Goal: Navigation & Orientation: Find specific page/section

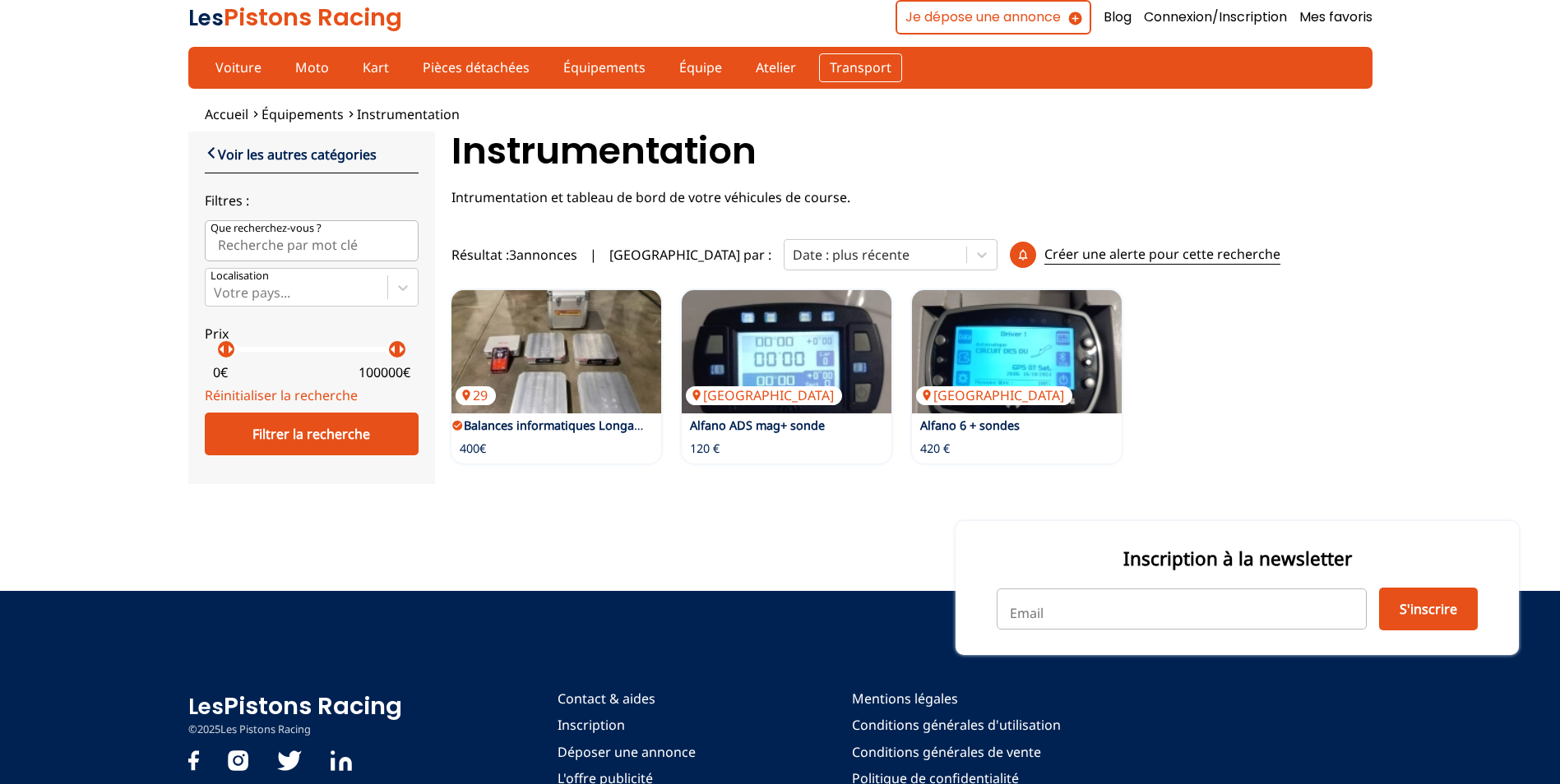
click at [852, 61] on link "Transport" at bounding box center [860, 67] width 83 height 28
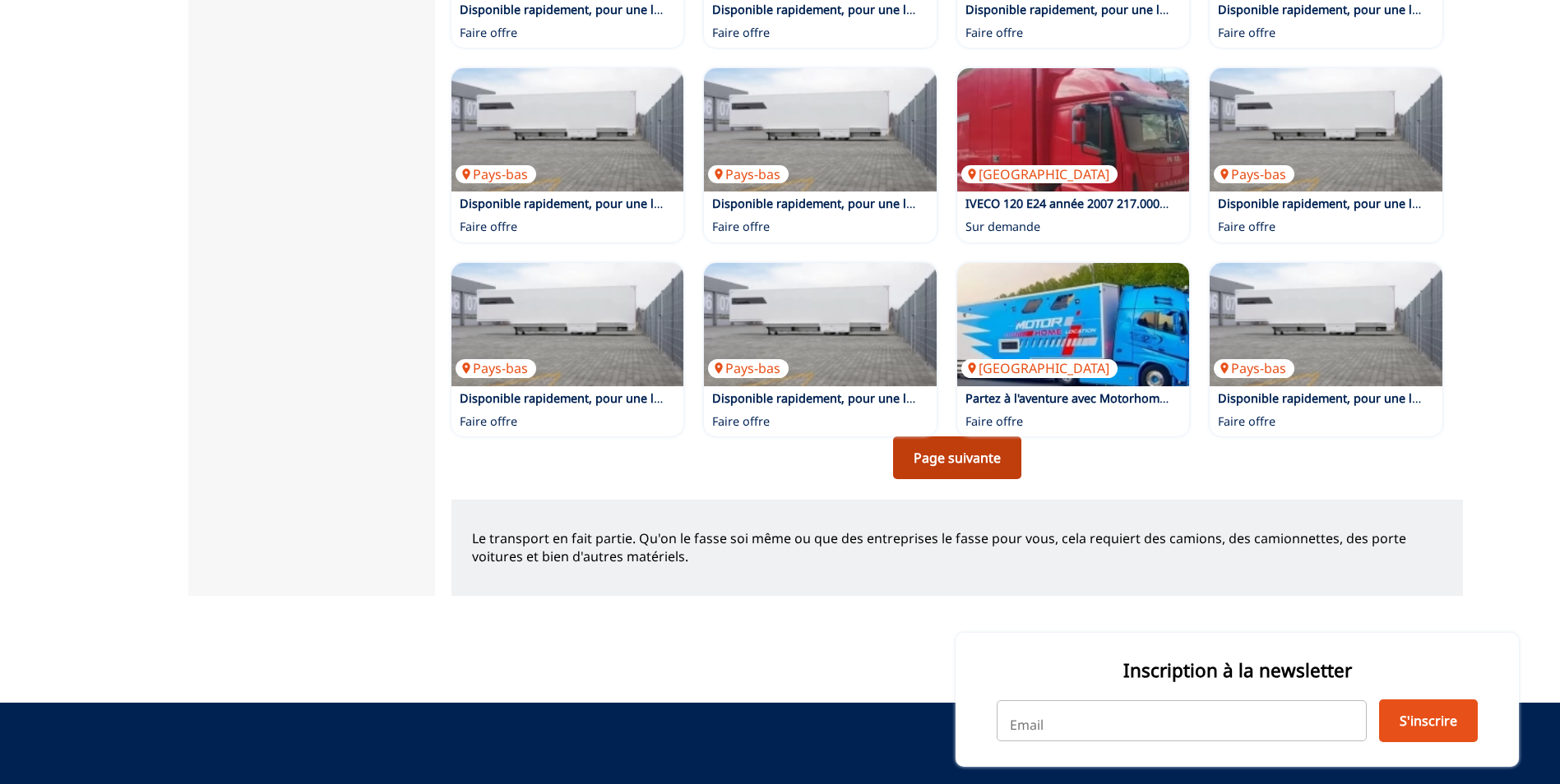
click at [951, 479] on link "Page suivante" at bounding box center [957, 458] width 128 height 43
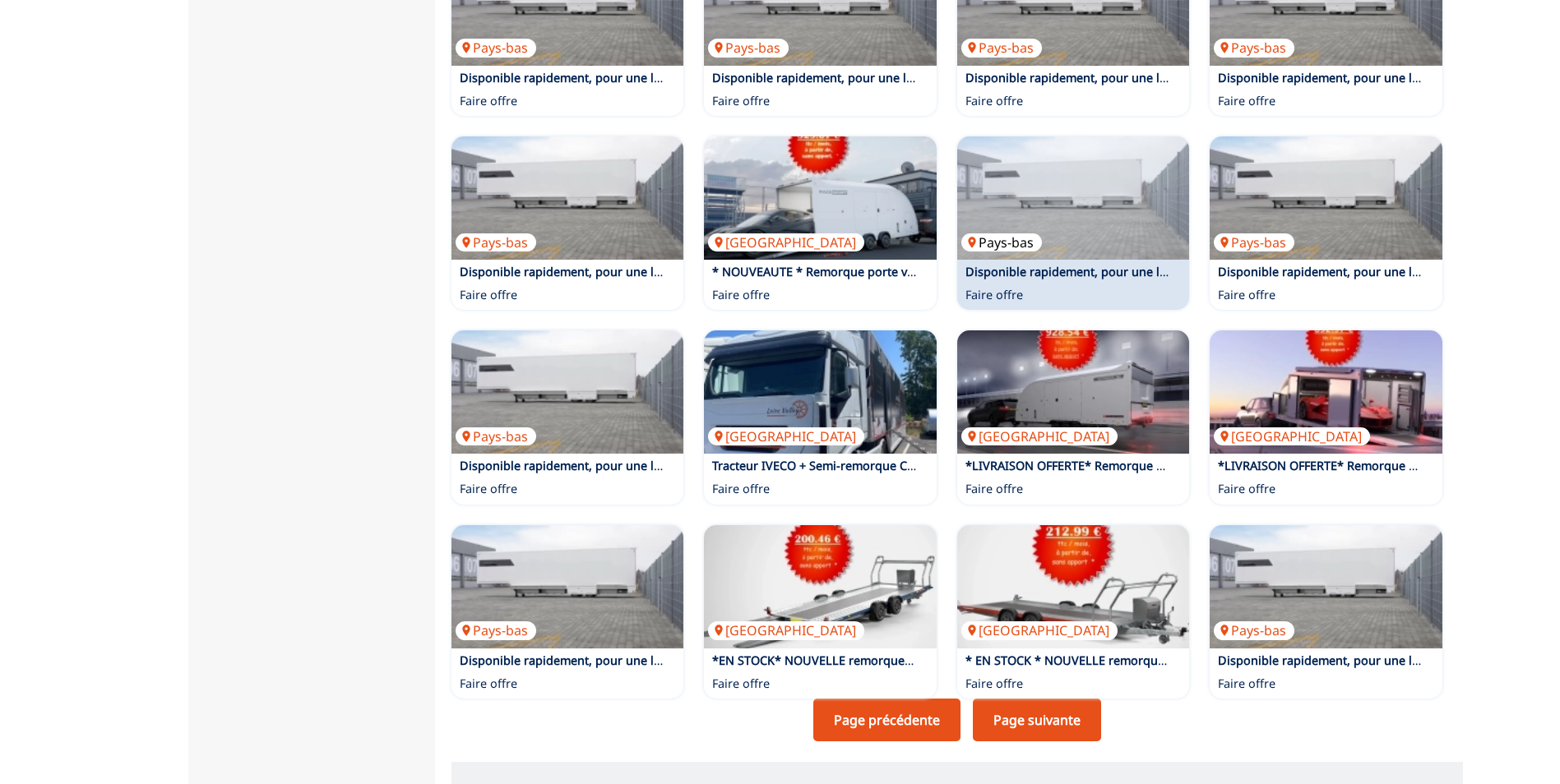
scroll to position [740, 0]
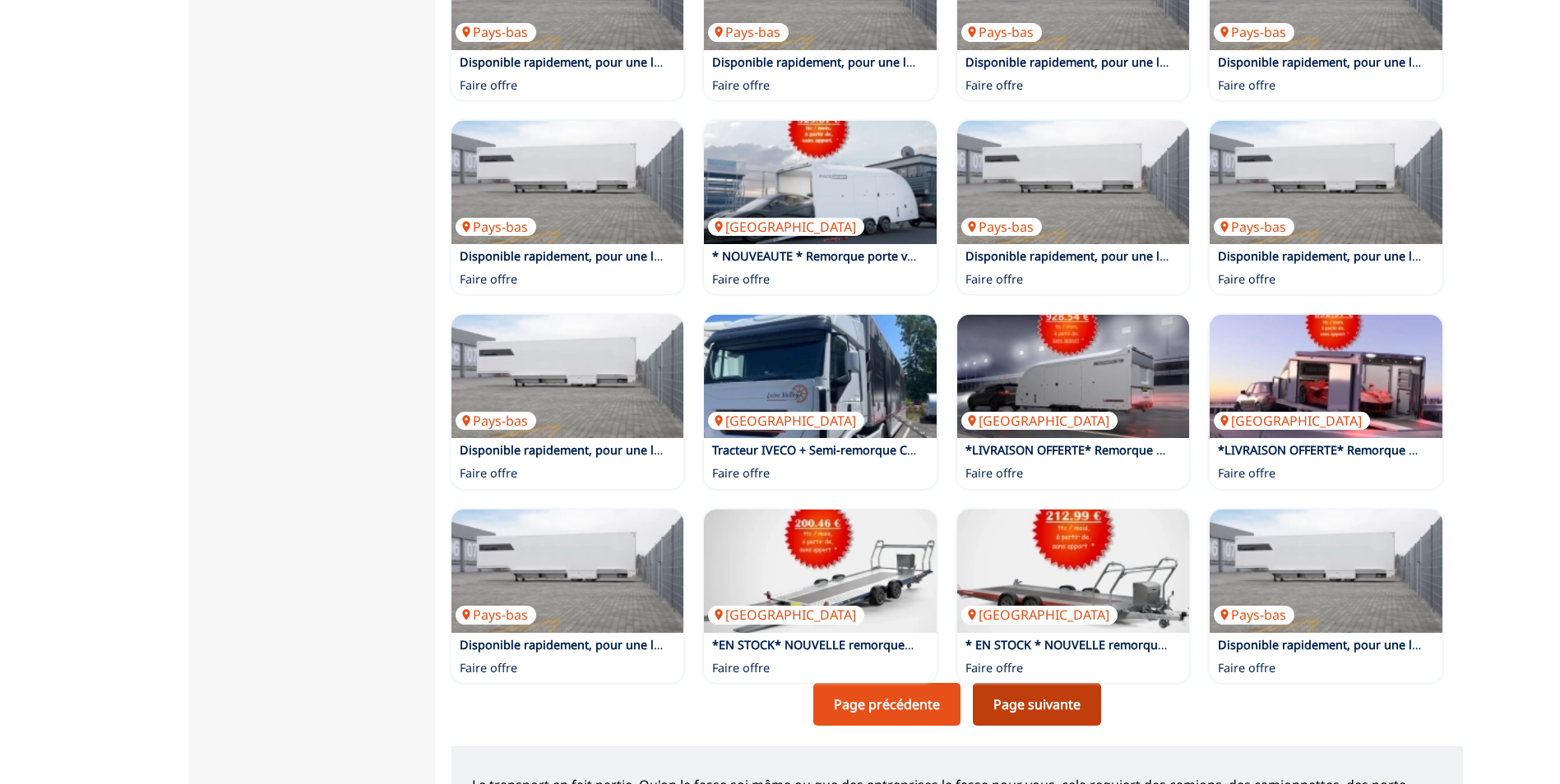
click at [1022, 725] on link "Page suivante" at bounding box center [1037, 705] width 128 height 43
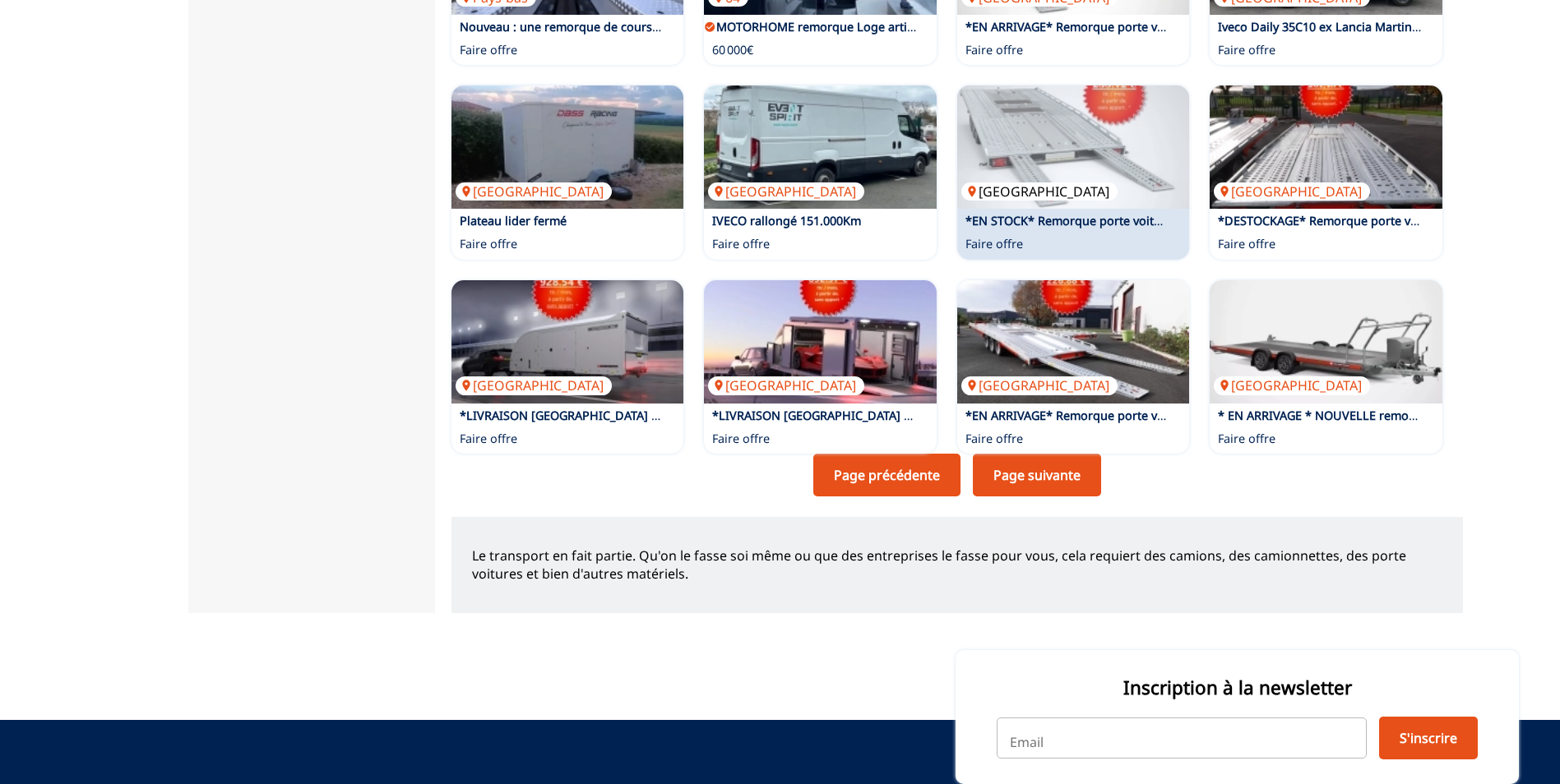
scroll to position [986, 0]
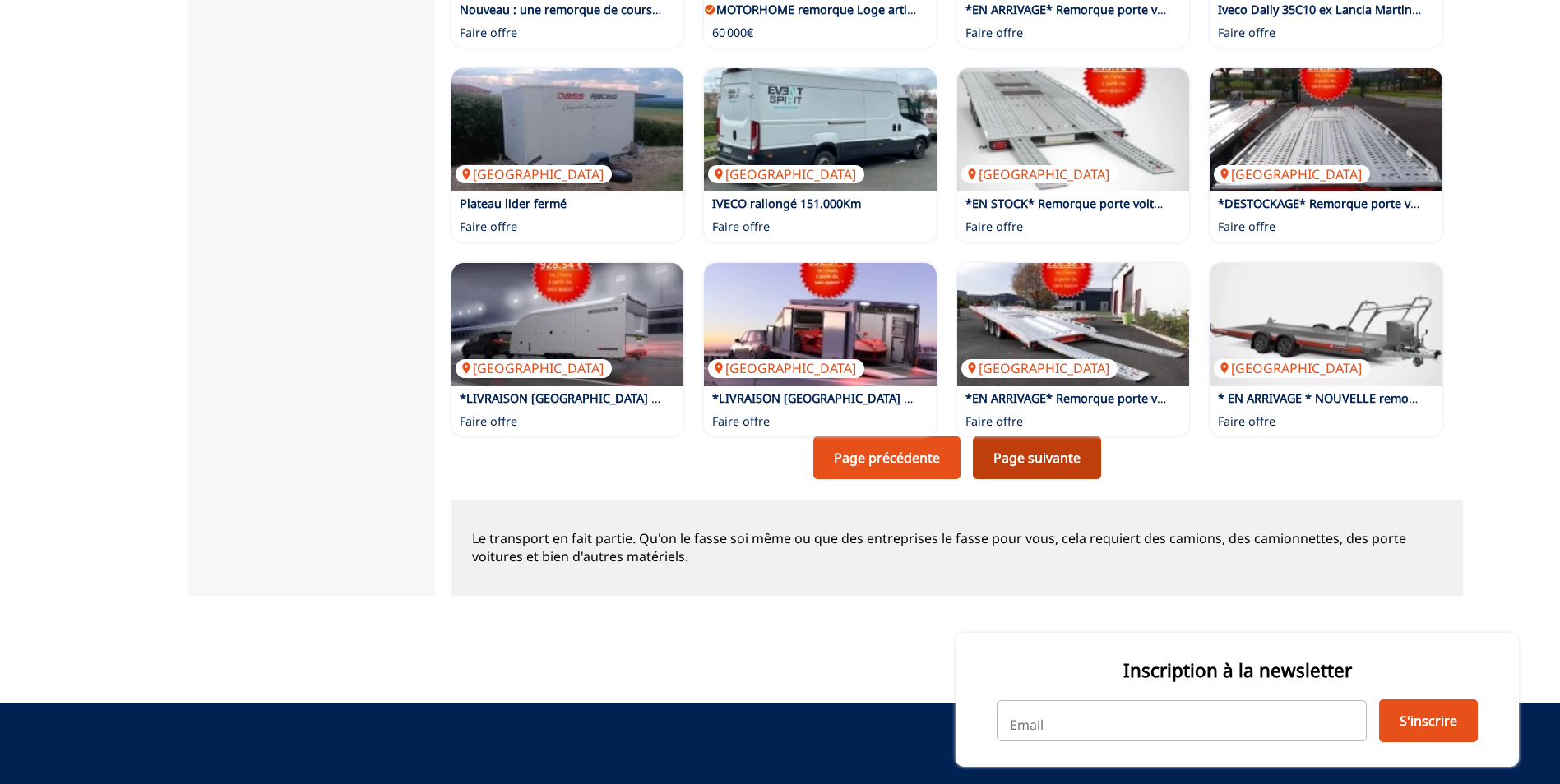
click at [1042, 476] on link "Page suivante" at bounding box center [1037, 458] width 128 height 43
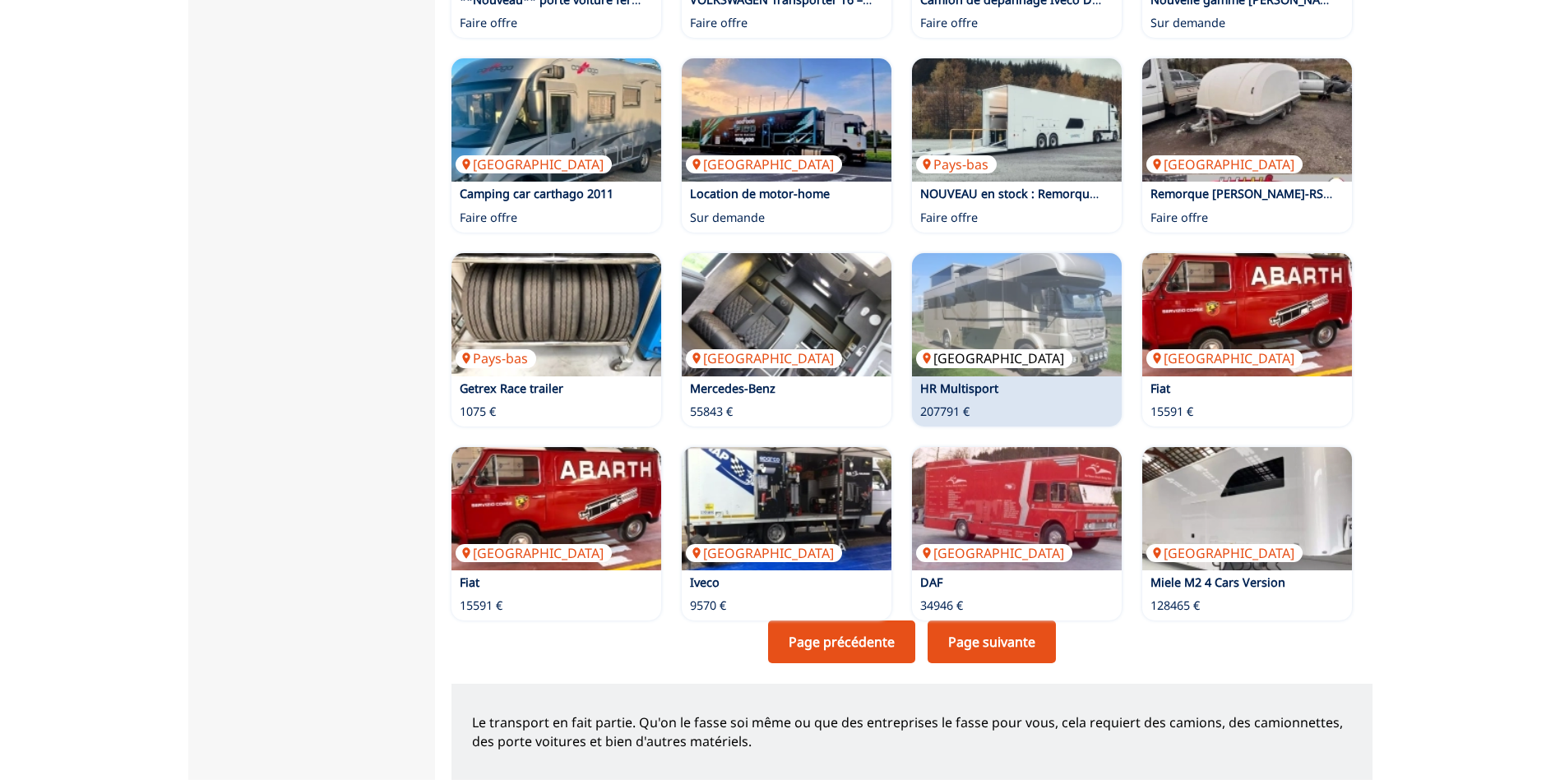
scroll to position [822, 0]
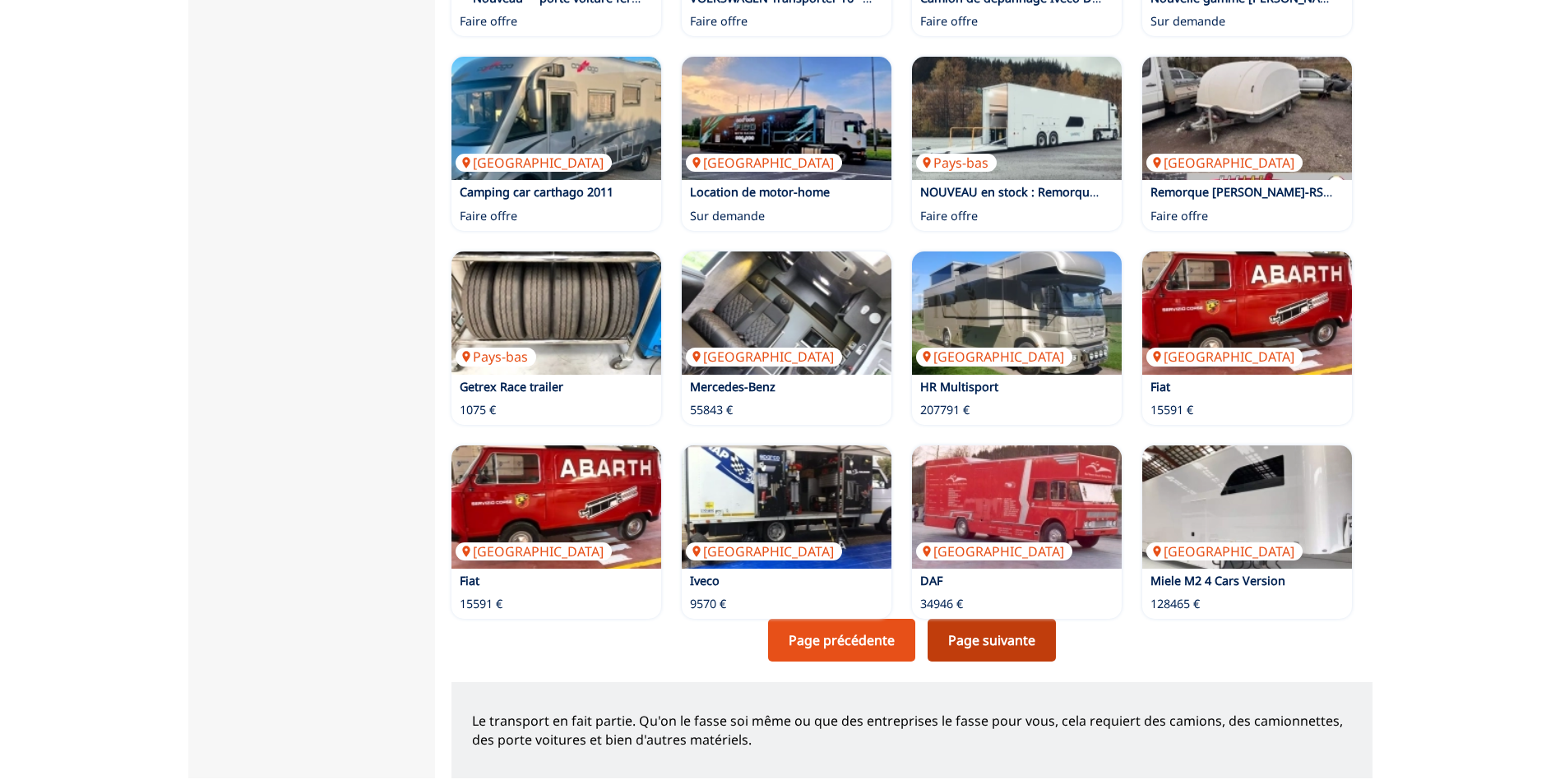
click at [1000, 644] on link "Page suivante" at bounding box center [991, 640] width 128 height 43
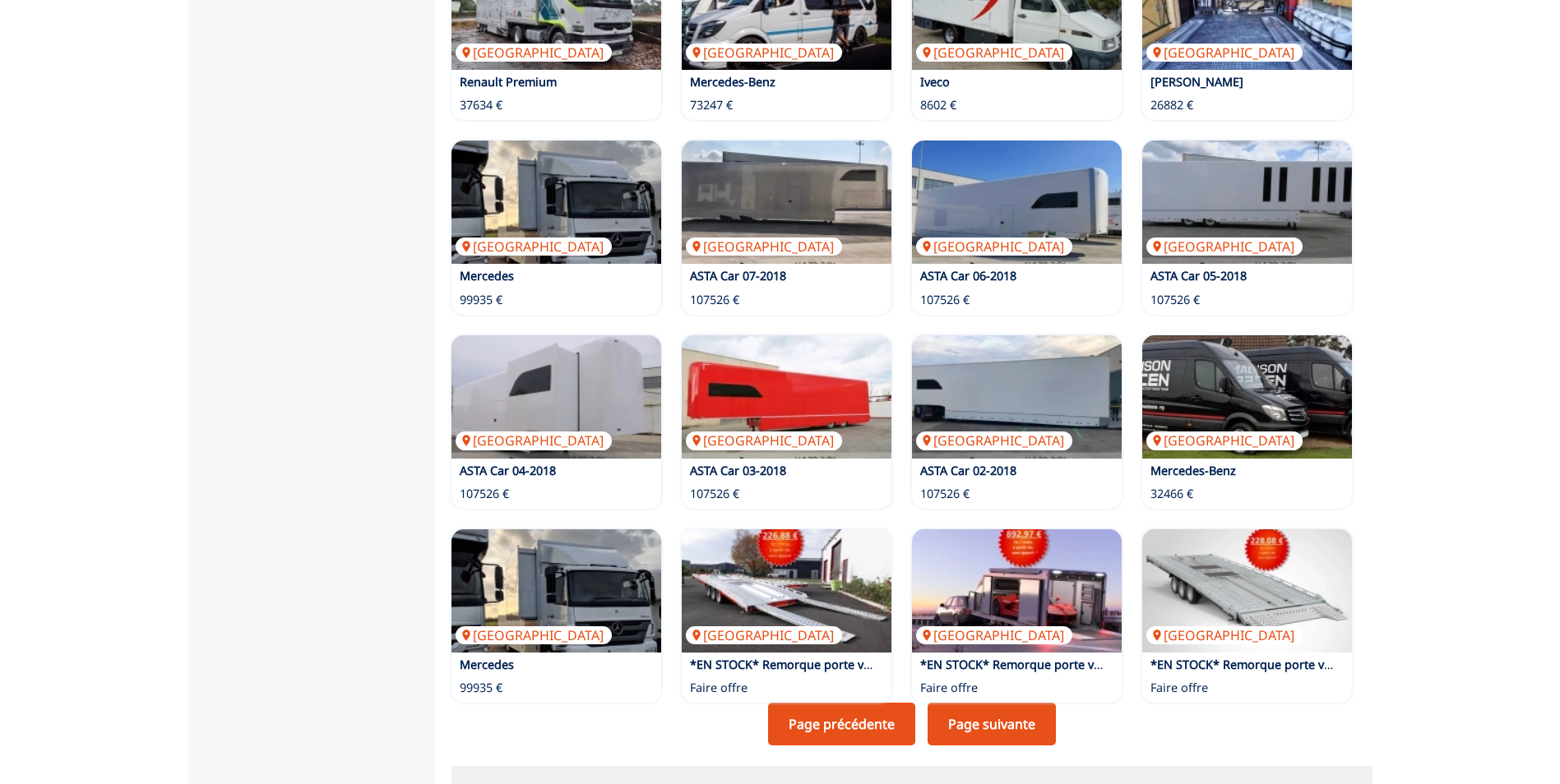
scroll to position [740, 0]
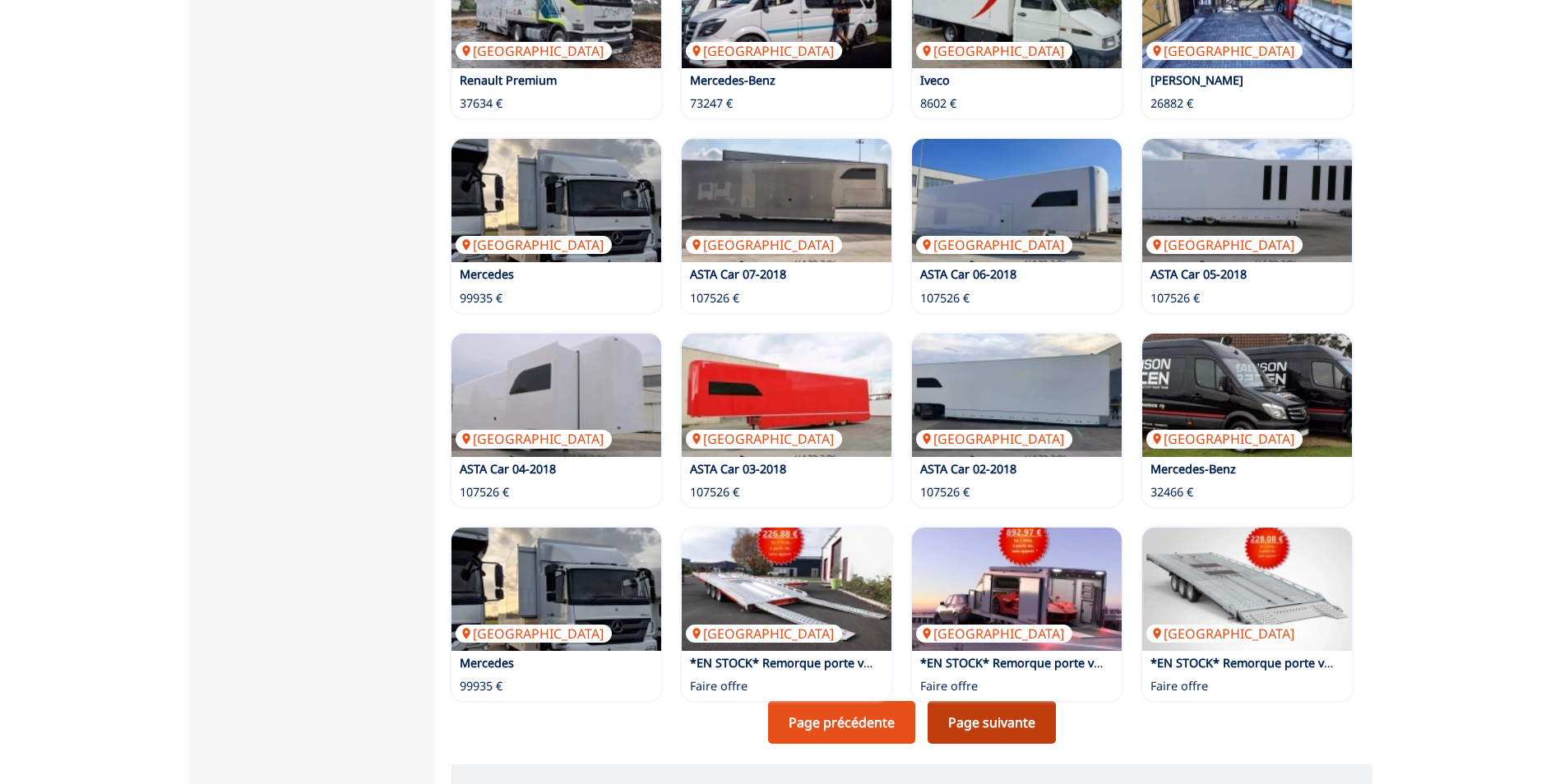
click at [998, 725] on link "Page suivante" at bounding box center [991, 723] width 128 height 43
